Goal: Task Accomplishment & Management: Use online tool/utility

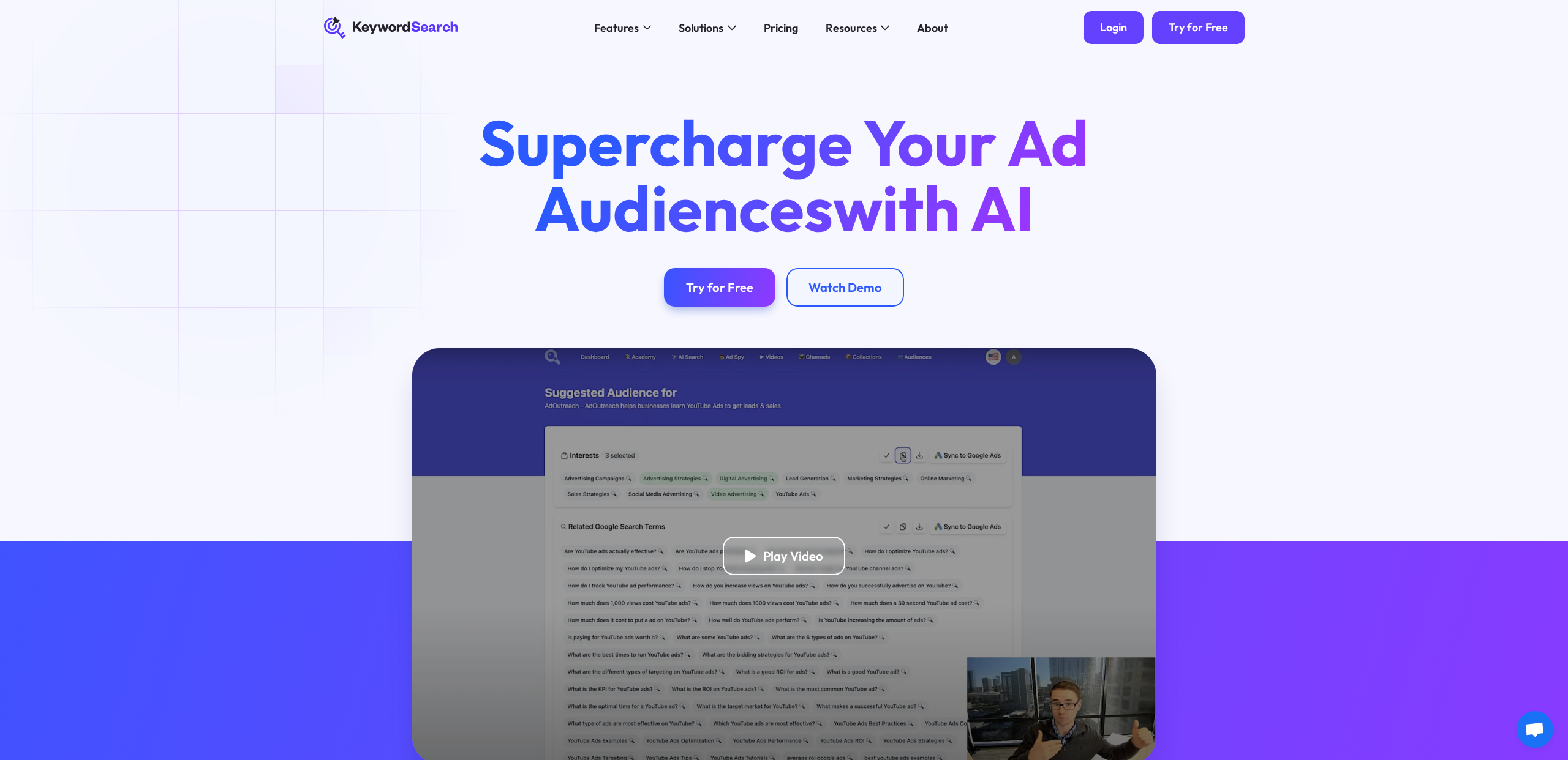
click at [1099, 29] on link "Login" at bounding box center [1112, 28] width 60 height 33
